Goal: Check status: Check status

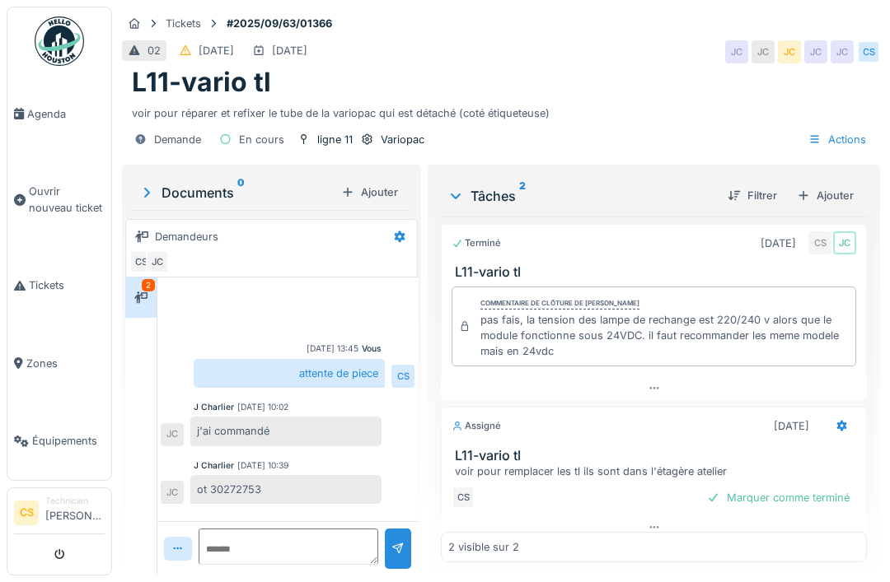
click at [25, 114] on li "Agenda" at bounding box center [59, 114] width 91 height 16
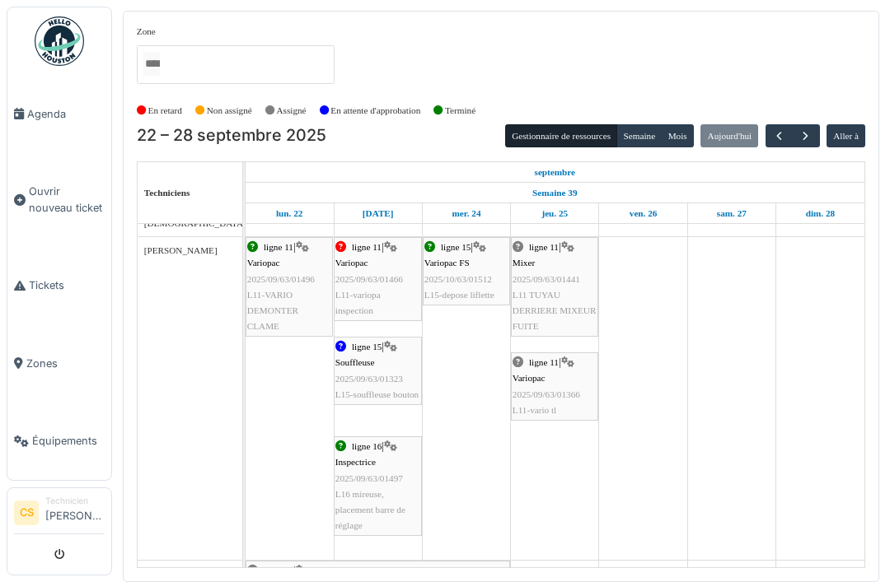
scroll to position [273, 0]
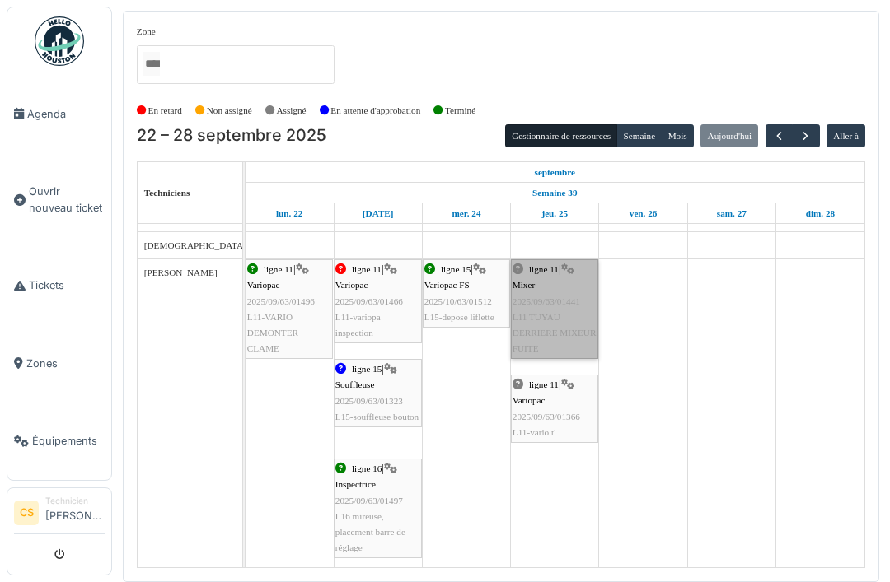
click at [544, 315] on link "ligne 11 | Mixer 2025/09/63/01441 L11 TUYAU DERRIERE MIXEUR FUITE" at bounding box center [554, 309] width 87 height 100
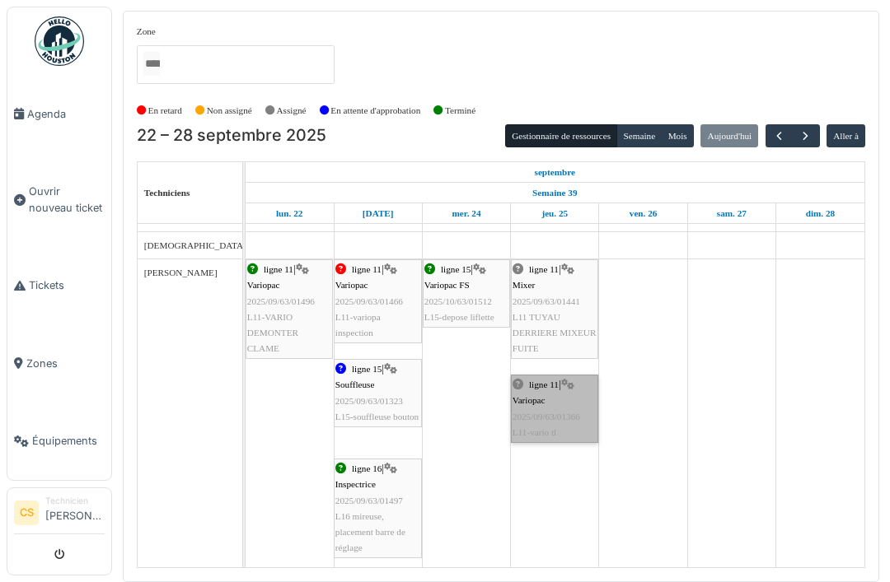
click at [548, 422] on link "ligne 11 | Variopac 2025/09/63/01366 L11-vario tl" at bounding box center [554, 409] width 87 height 68
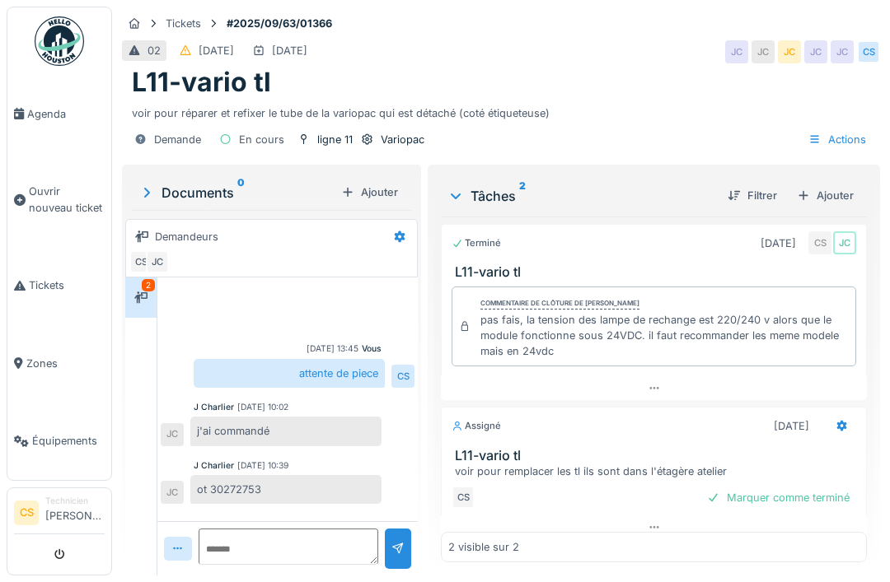
scroll to position [7, 0]
click at [70, 110] on span "Agenda" at bounding box center [65, 114] width 77 height 16
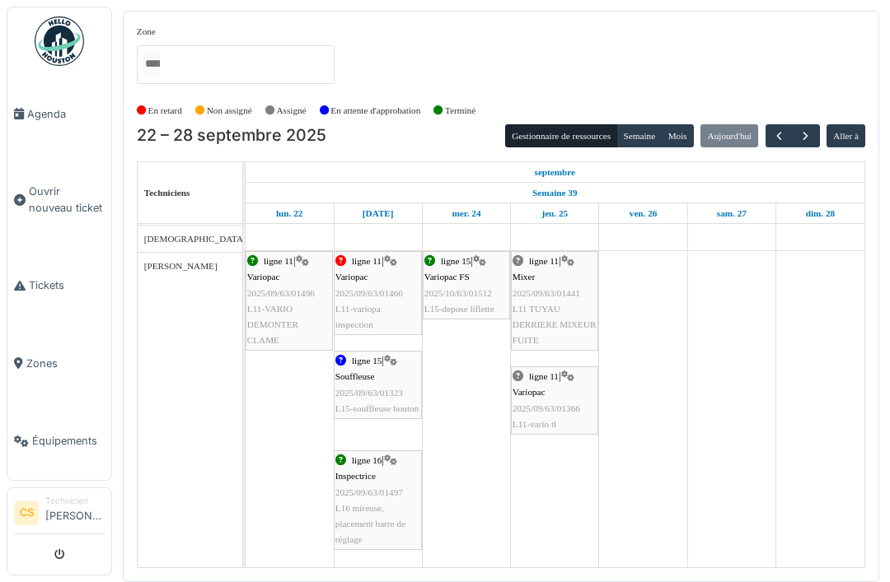
scroll to position [277, 0]
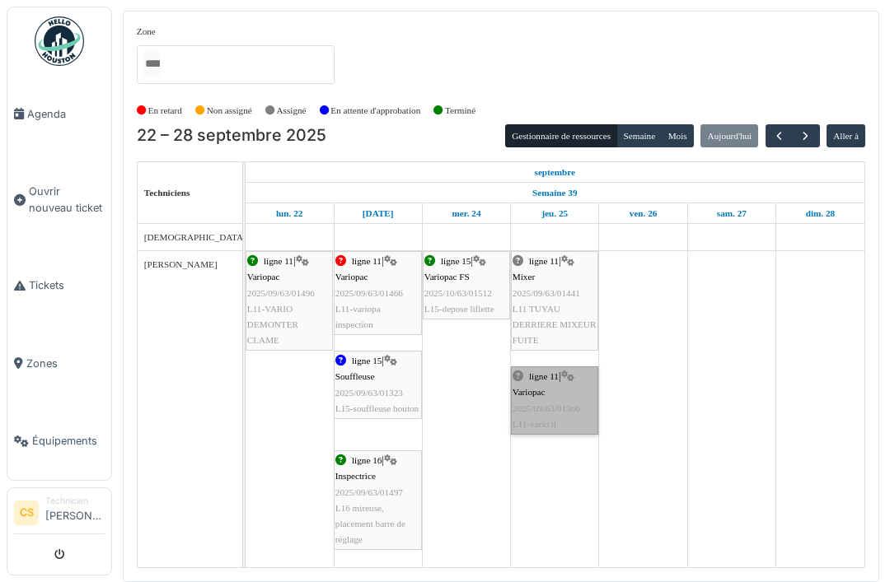
click at [547, 399] on link "ligne 11 | Variopac 2025/09/63/01366 L11-vario tl" at bounding box center [554, 401] width 87 height 68
